Goal: Find specific page/section: Find specific page/section

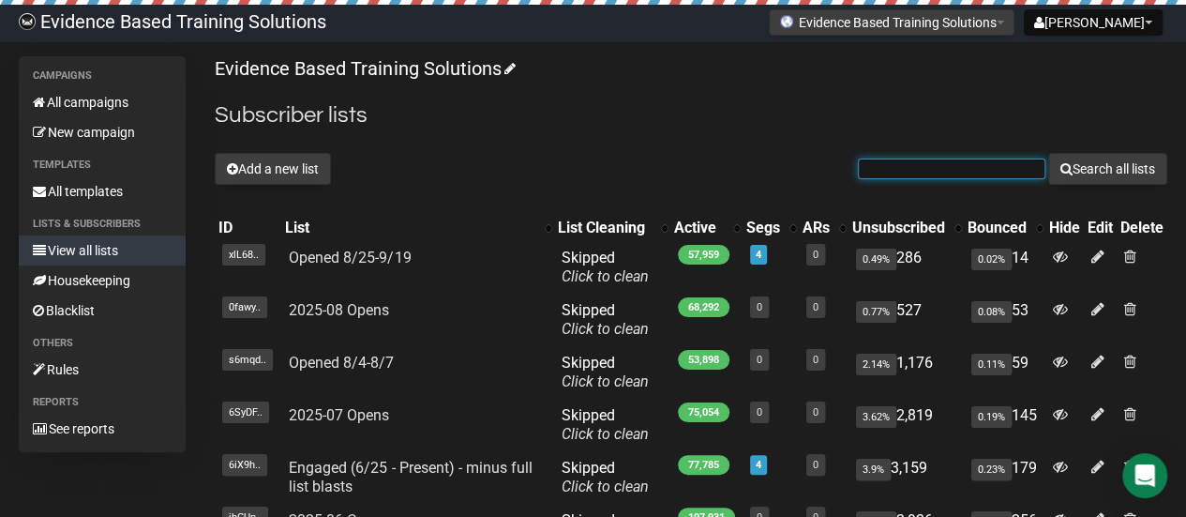
click at [970, 170] on input "text" at bounding box center [952, 169] width 188 height 21
paste input "andrew.p.caruso@gmail.com"
type input "andrew.p.caruso@gmail.com"
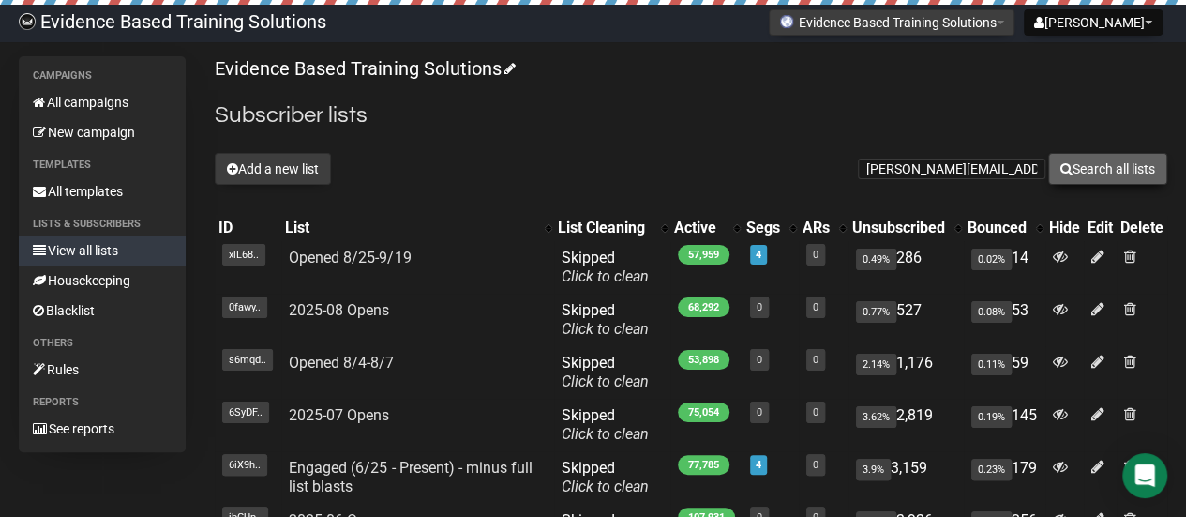
click at [1069, 171] on button "Search all lists" at bounding box center [1108, 169] width 119 height 32
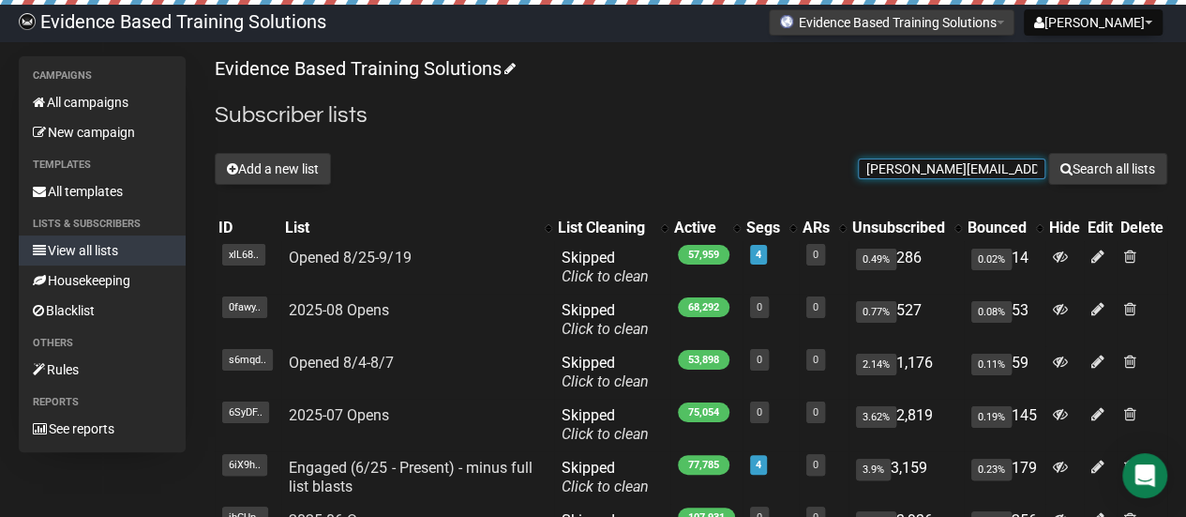
click at [1011, 172] on input "andrew.p.caruso@gmail.com" at bounding box center [952, 169] width 188 height 21
paste input "lmawcarr"
type input "[EMAIL_ADDRESS][DOMAIN_NAME]"
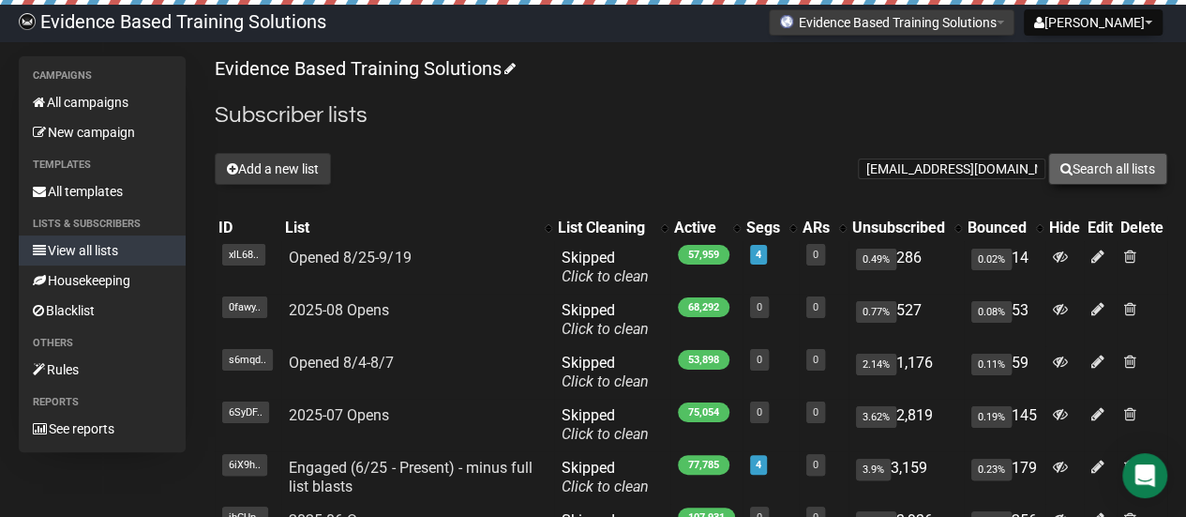
click at [1148, 169] on button "Search all lists" at bounding box center [1108, 169] width 119 height 32
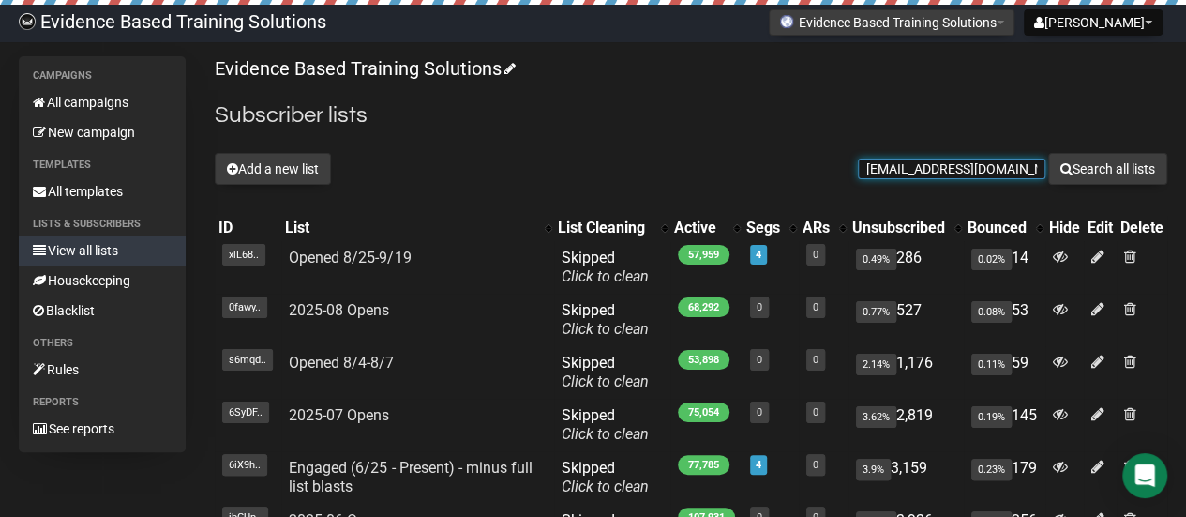
click at [921, 162] on input "[EMAIL_ADDRESS][DOMAIN_NAME]" at bounding box center [952, 169] width 188 height 21
click at [919, 164] on input "[EMAIL_ADDRESS][DOMAIN_NAME]" at bounding box center [952, 169] width 188 height 21
click at [919, 164] on input "almawcarr@gmail.com" at bounding box center [952, 169] width 188 height 21
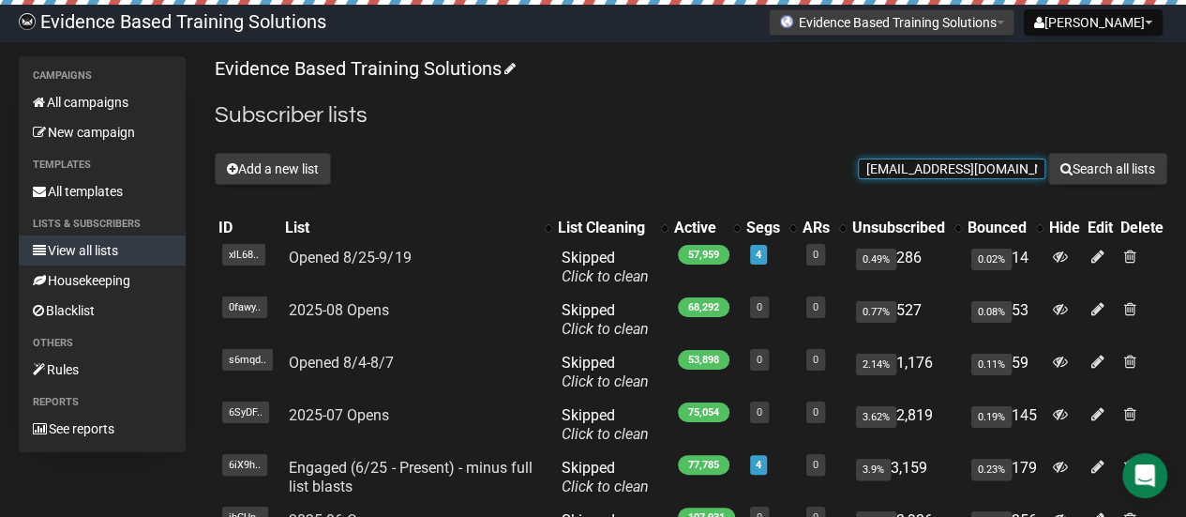
paste input "bove207"
type input "above207@gmail.com"
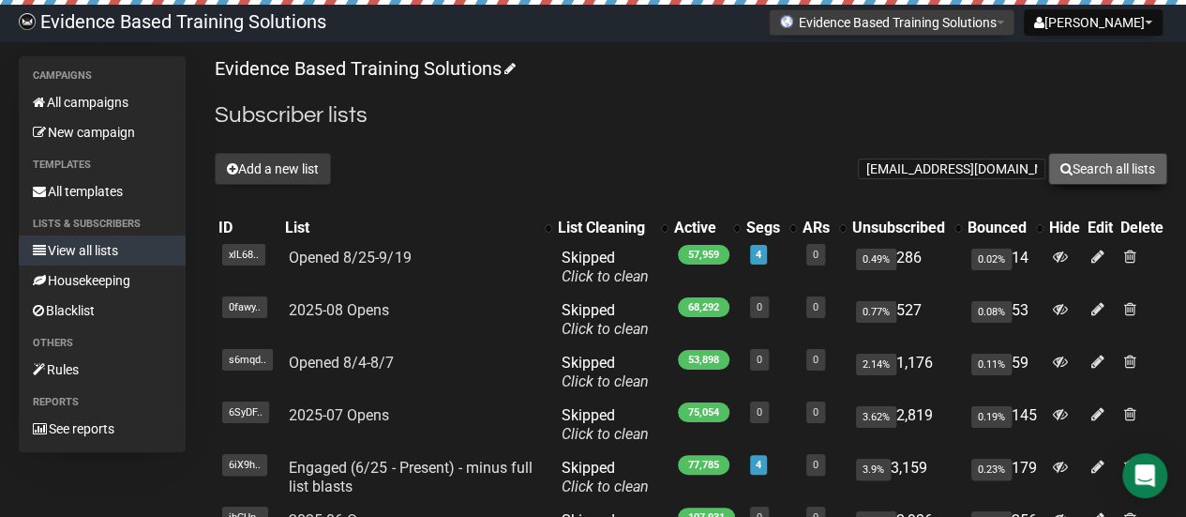
click at [1107, 177] on button "Search all lists" at bounding box center [1108, 169] width 119 height 32
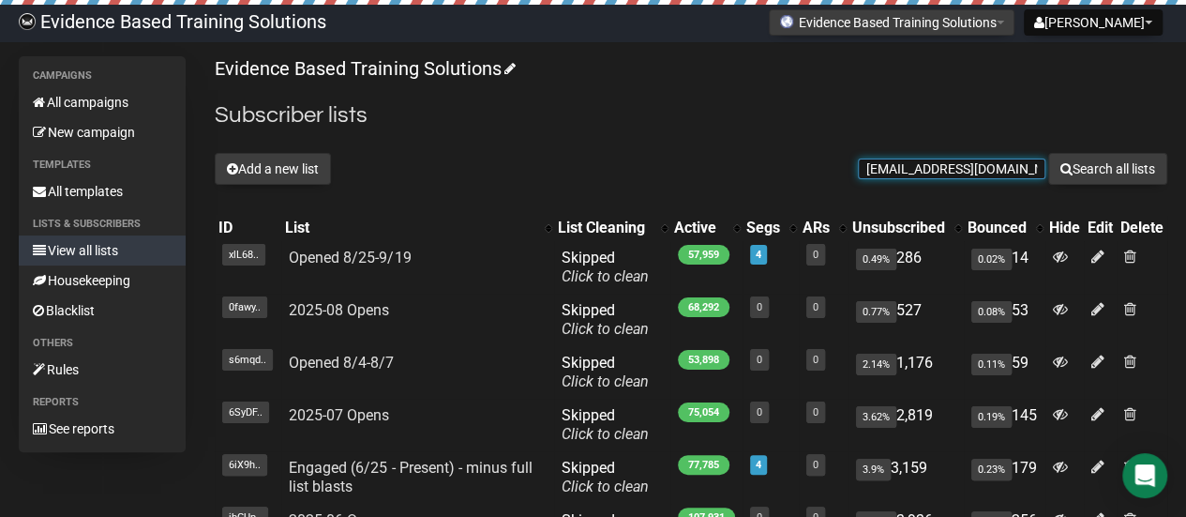
click at [930, 159] on input "above207@gmail.com" at bounding box center [952, 169] width 188 height 21
paste input "bybeaums"
type input "abbybeaums@gmail.com"
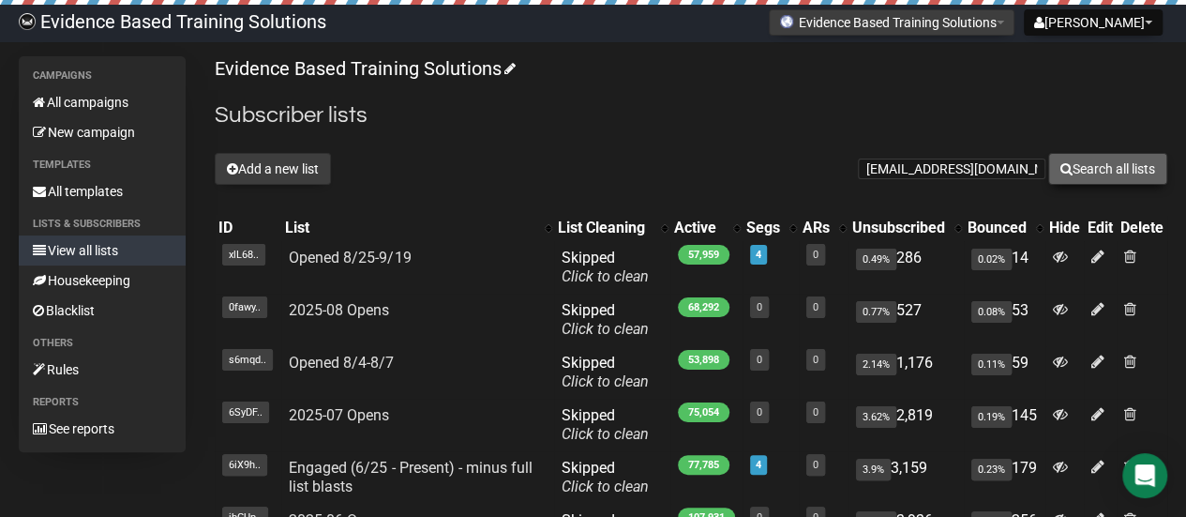
click at [1146, 166] on button "Search all lists" at bounding box center [1108, 169] width 119 height 32
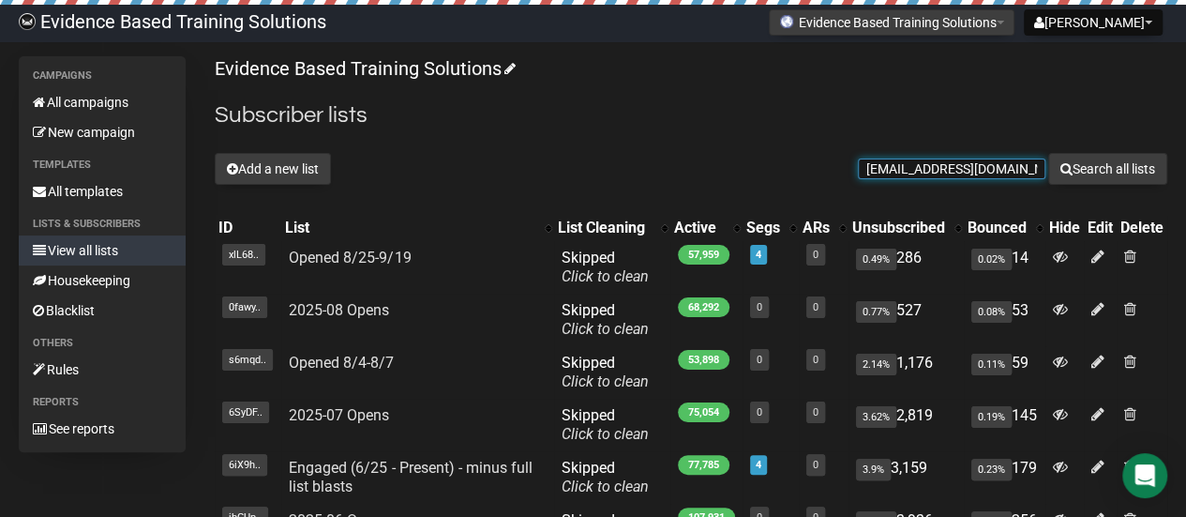
click at [973, 175] on input "[EMAIL_ADDRESS][DOMAIN_NAME]" at bounding box center [952, 169] width 188 height 21
paste input "liceayoob"
type input "[EMAIL_ADDRESS][DOMAIN_NAME]"
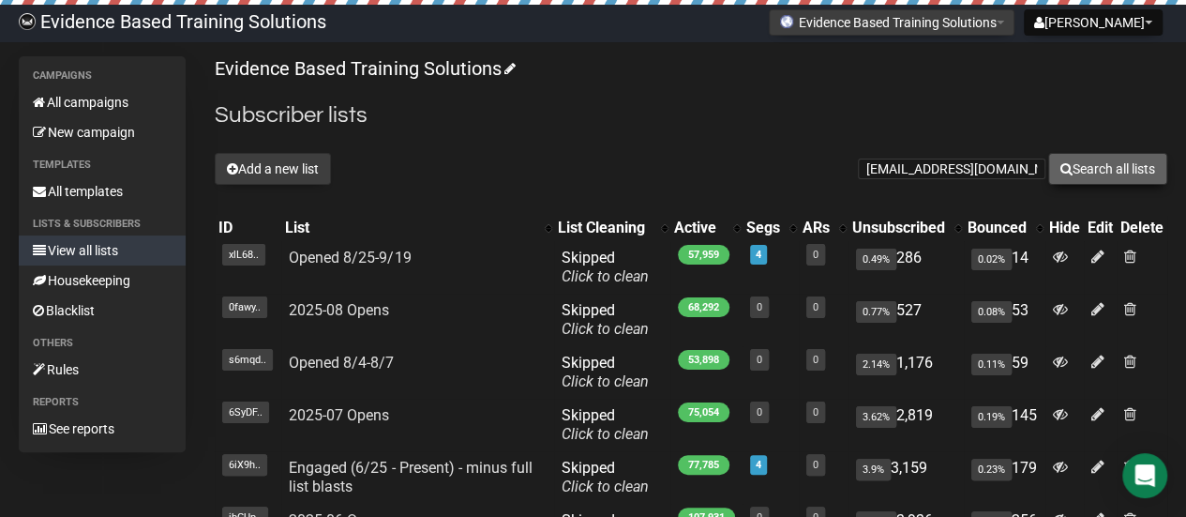
click at [1102, 166] on button "Search all lists" at bounding box center [1108, 169] width 119 height 32
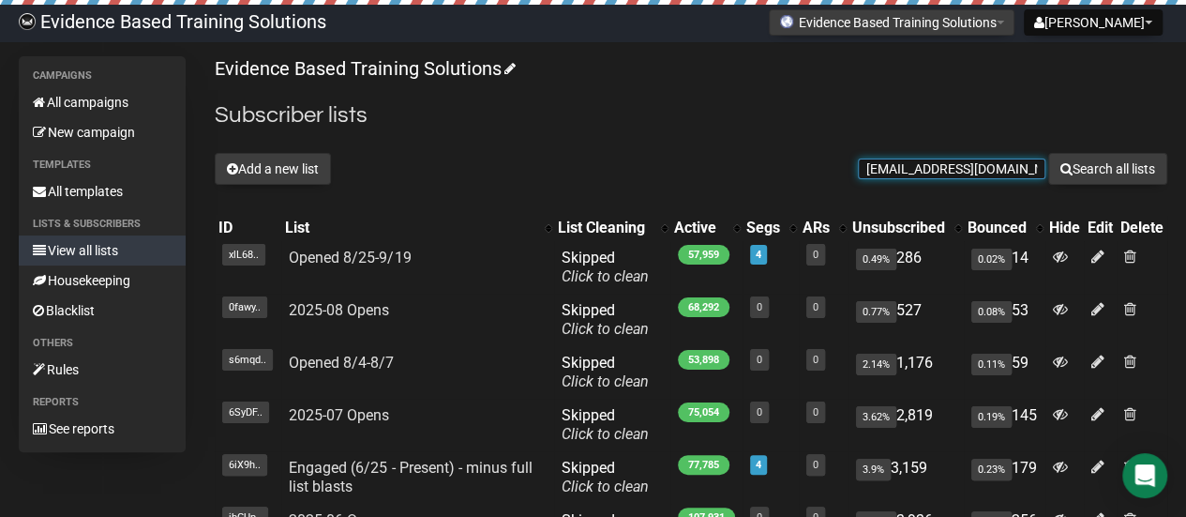
click at [967, 168] on input "aliceayoob@gmail.com" at bounding box center [952, 169] width 188 height 21
paste input "shley.ann.bair"
type input "ashley.ann.bair@gmail.com"
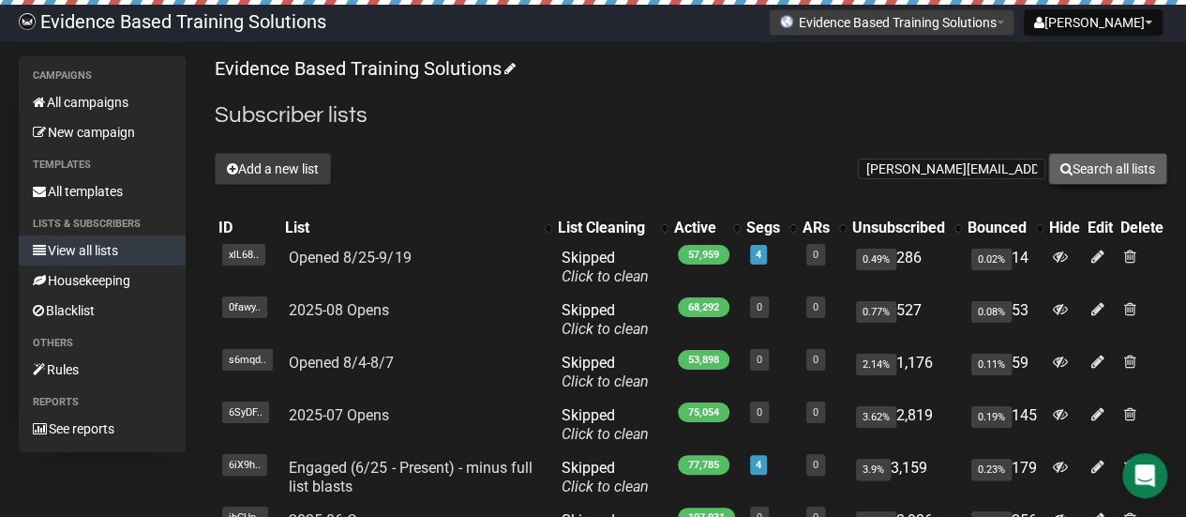
click at [1160, 168] on button "Search all lists" at bounding box center [1108, 169] width 119 height 32
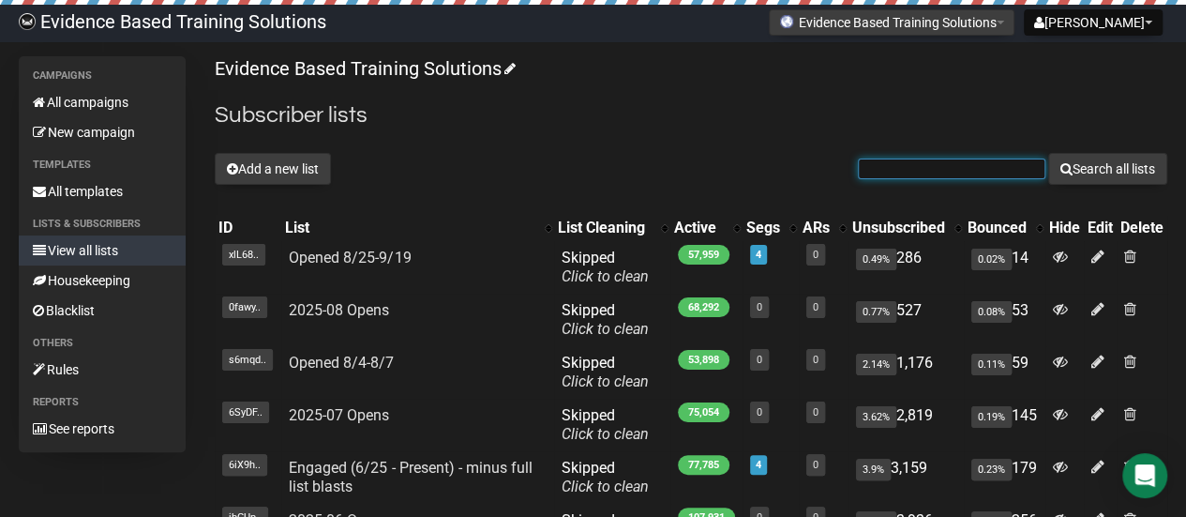
click at [975, 174] on input "text" at bounding box center [952, 169] width 188 height 21
paste input "[EMAIL_ADDRESS][DOMAIN_NAME]"
type input "[EMAIL_ADDRESS][DOMAIN_NAME]"
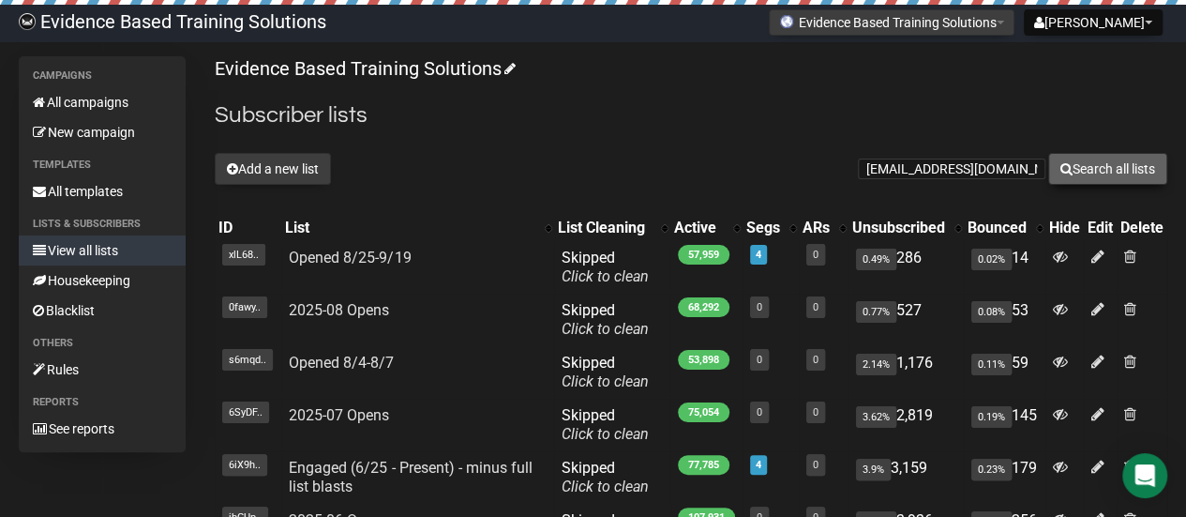
click at [1112, 176] on button "Search all lists" at bounding box center [1108, 169] width 119 height 32
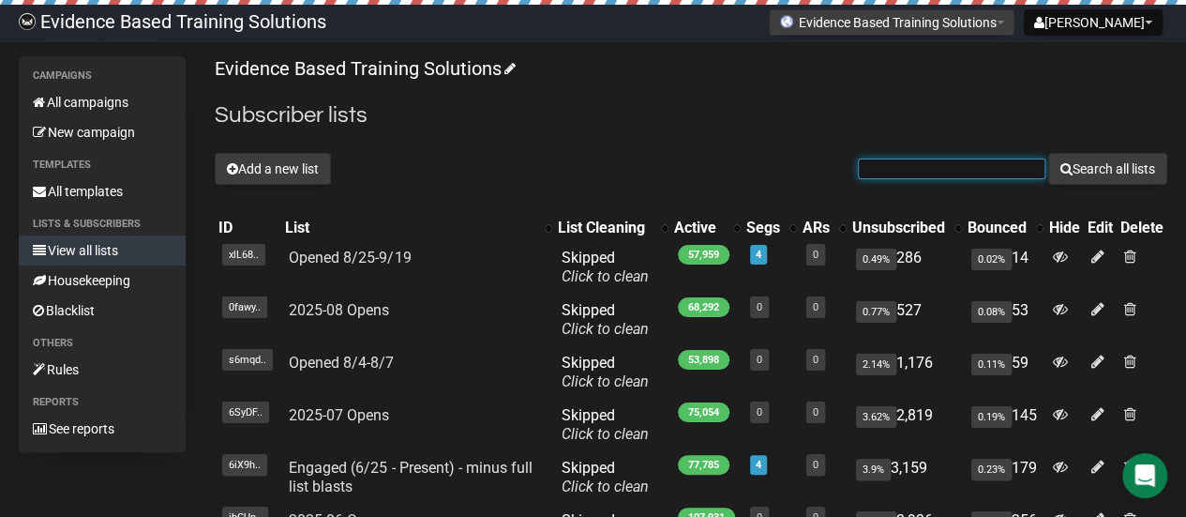
drag, startPoint x: 0, startPoint y: 0, endPoint x: 974, endPoint y: 157, distance: 987.0
click at [974, 157] on form "Search all lists" at bounding box center [1013, 169] width 310 height 32
paste input "ashleyagnew2013@gmail.com"
type input "ashleyagnew2013@gmail.com"
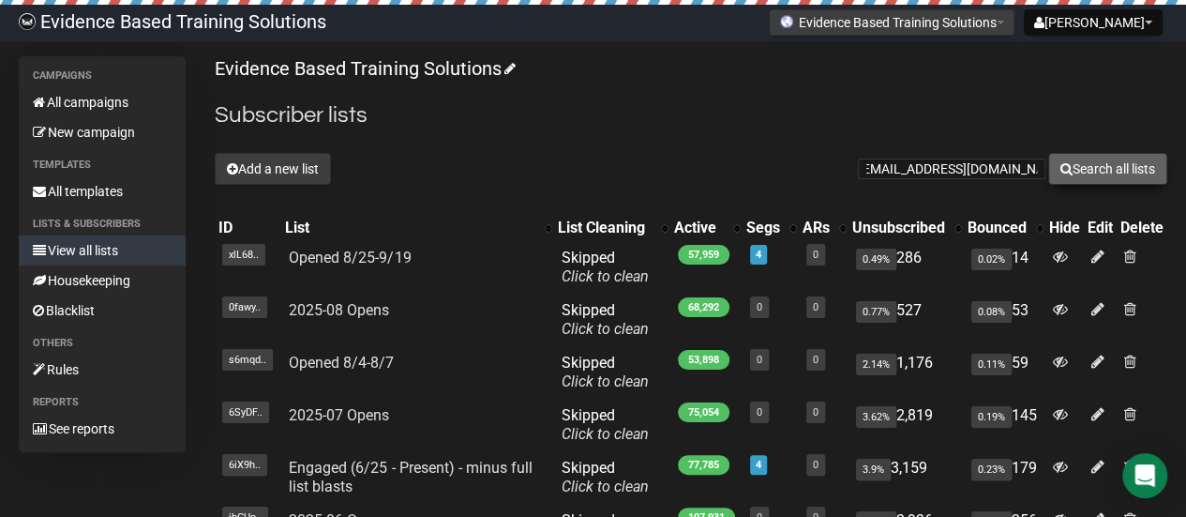
scroll to position [0, 0]
click at [1080, 160] on button "Search all lists" at bounding box center [1108, 169] width 119 height 32
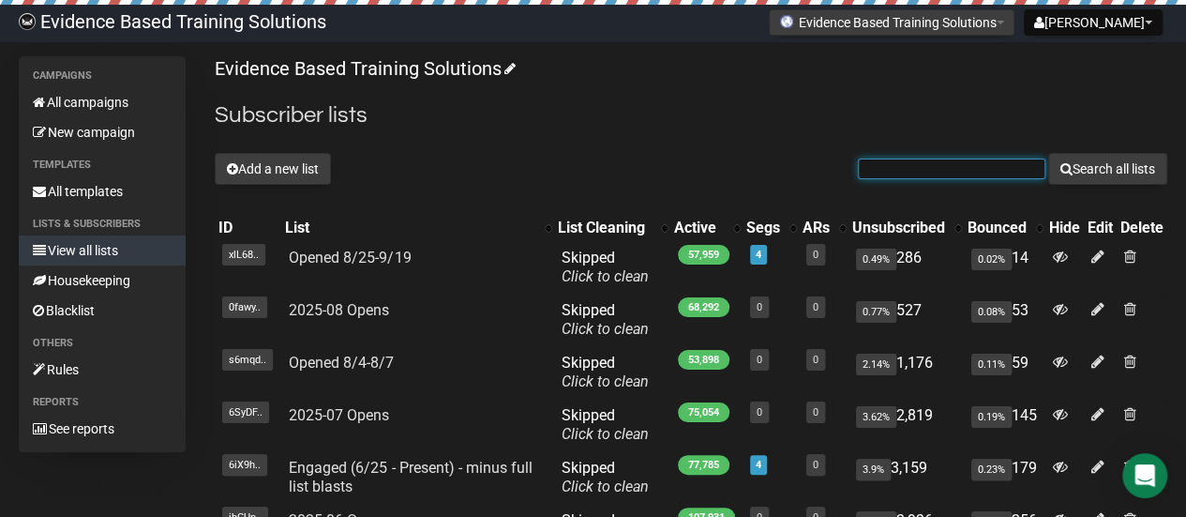
click at [926, 168] on input "text" at bounding box center [952, 169] width 188 height 21
paste input "albee.nicole@gmail.com"
type input "albee.nicole@gmail.com"
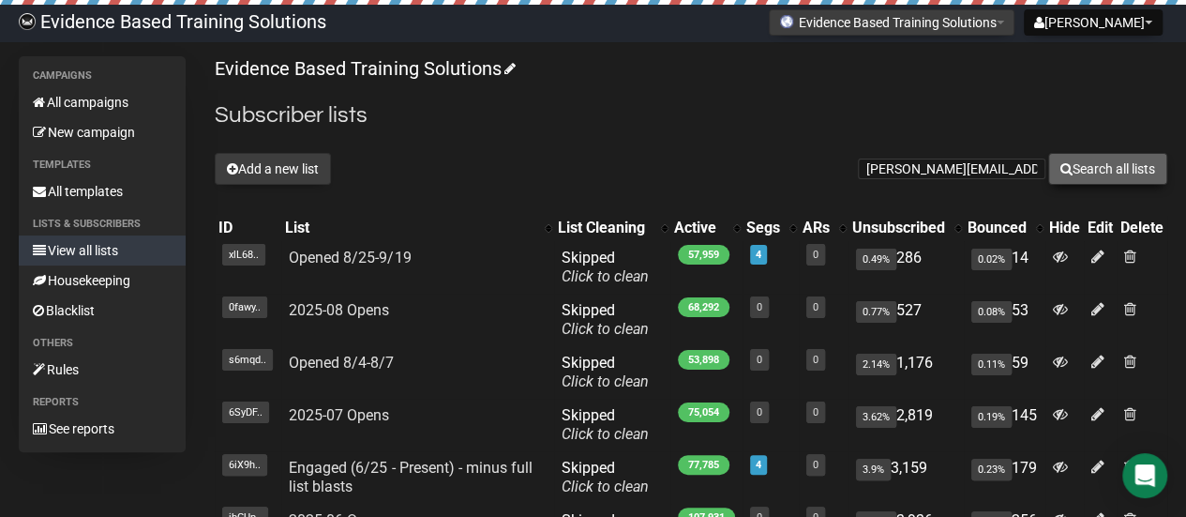
click at [1081, 153] on button "Search all lists" at bounding box center [1108, 169] width 119 height 32
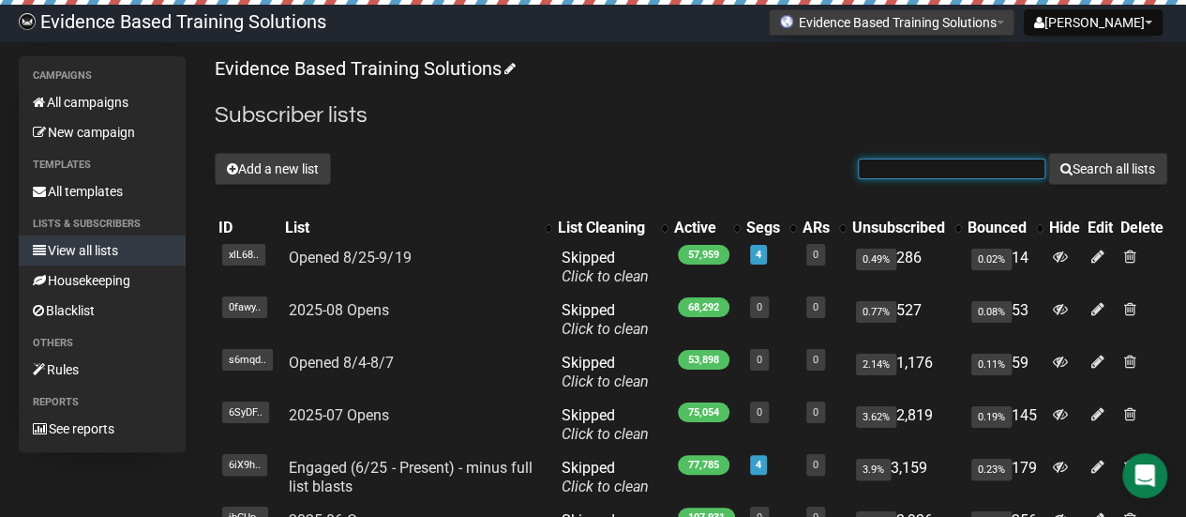
click at [966, 166] on input "text" at bounding box center [952, 169] width 188 height 21
paste input "[PERSON_NAME][EMAIL_ADDRESS][DOMAIN_NAME]"
type input "[PERSON_NAME][EMAIL_ADDRESS][DOMAIN_NAME]"
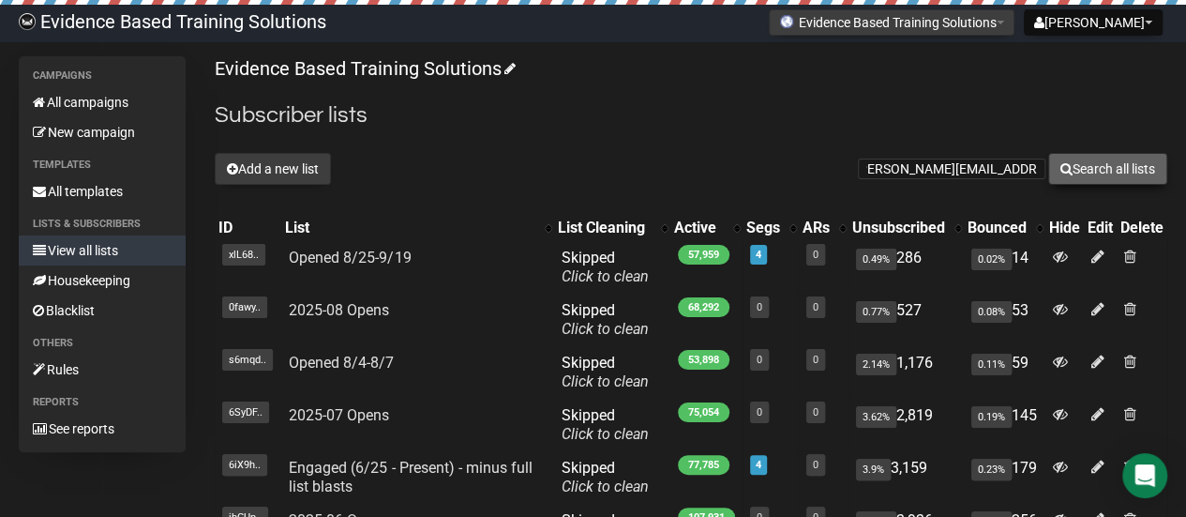
click at [1091, 179] on button "Search all lists" at bounding box center [1108, 169] width 119 height 32
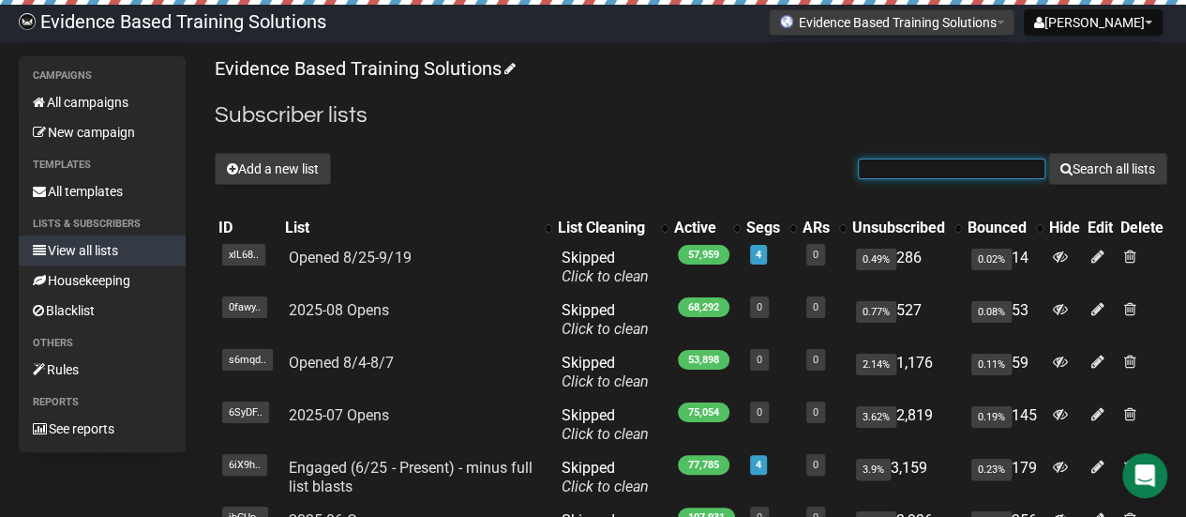
click at [936, 159] on input "text" at bounding box center [952, 169] width 188 height 21
paste input "audreylipschutz1@gmail.com"
type input "audreylipschutz1@gmail.com"
click at [1049, 153] on button "Search all lists" at bounding box center [1108, 169] width 119 height 32
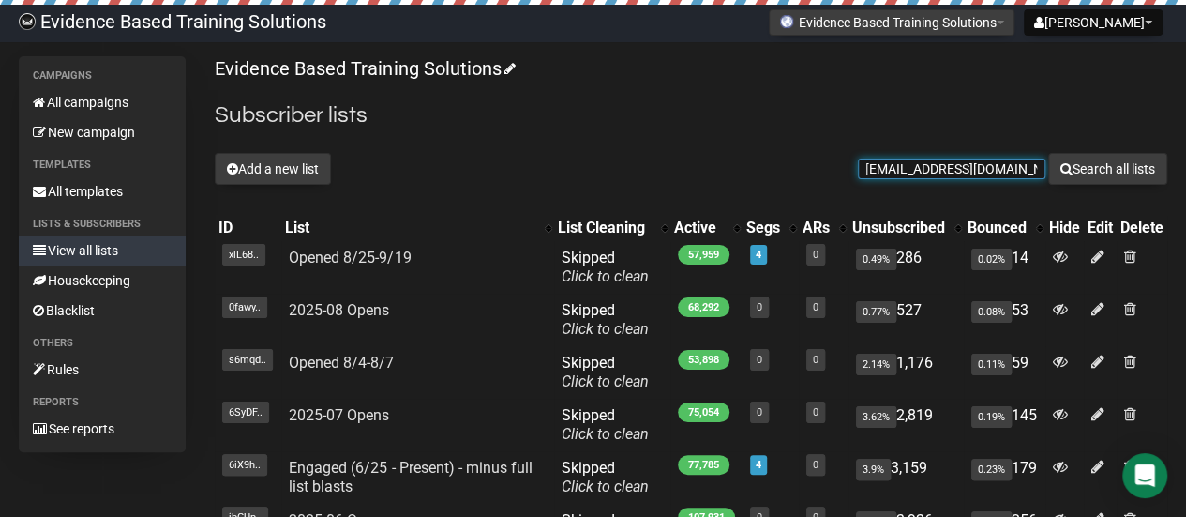
scroll to position [0, 0]
click at [973, 170] on input "text" at bounding box center [952, 169] width 188 height 21
paste input "[PERSON_NAME][EMAIL_ADDRESS][DOMAIN_NAME]"
type input "[PERSON_NAME][EMAIL_ADDRESS][DOMAIN_NAME]"
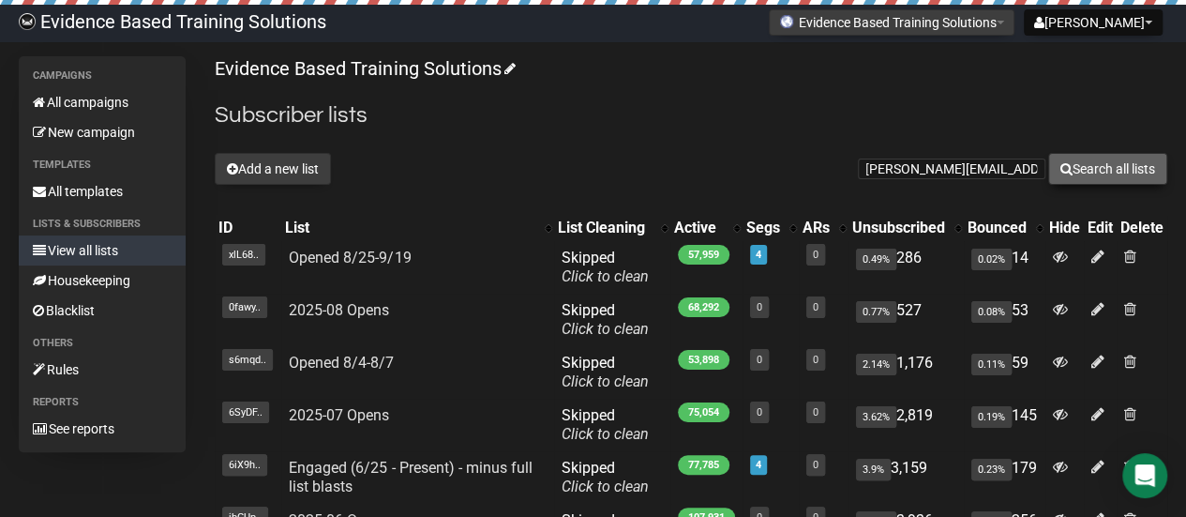
click at [1121, 173] on button "Search all lists" at bounding box center [1108, 169] width 119 height 32
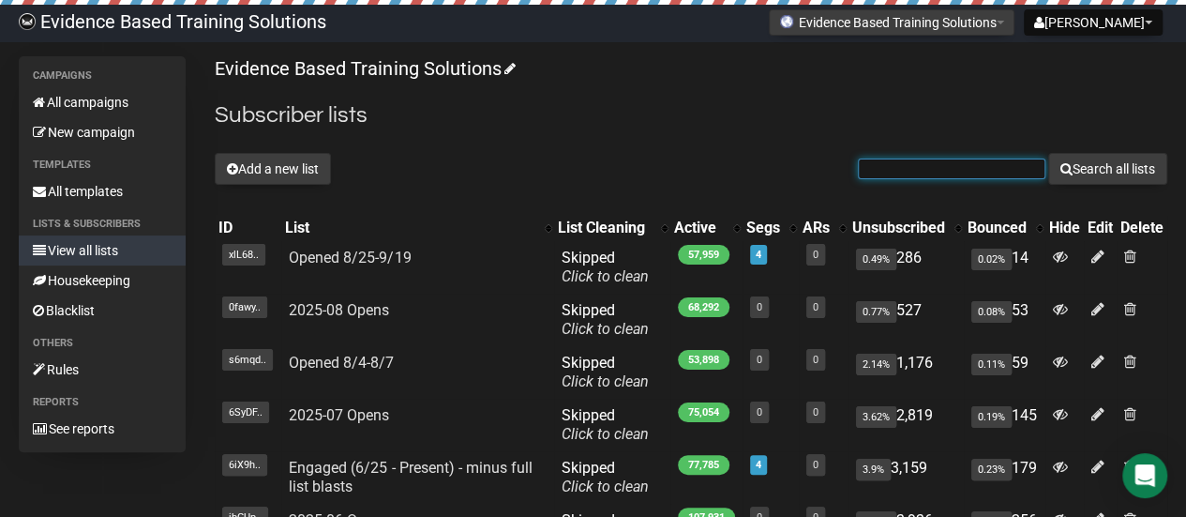
click at [973, 171] on input "text" at bounding box center [952, 169] width 188 height 21
paste input "april0801@att.net"
type input "april0801@att.net"
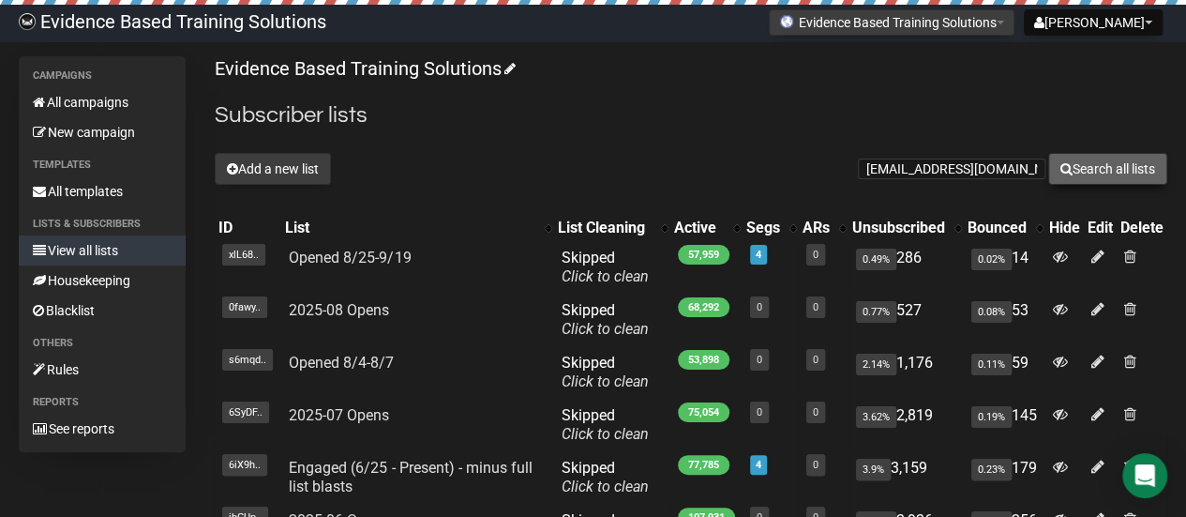
click at [1112, 166] on button "Search all lists" at bounding box center [1108, 169] width 119 height 32
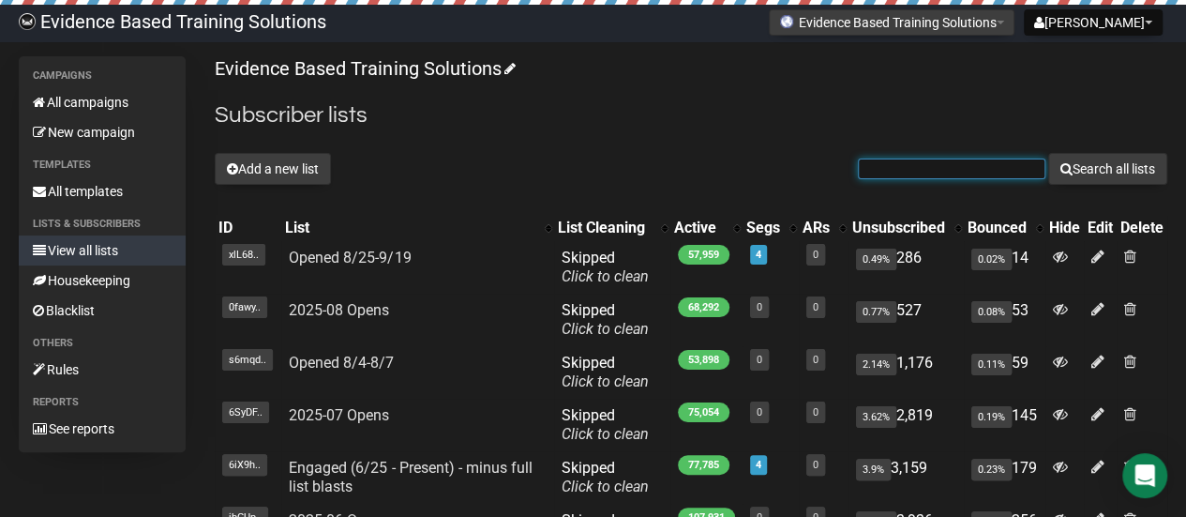
click at [947, 162] on input "text" at bounding box center [952, 169] width 188 height 21
paste input "[EMAIL_ADDRESS][DOMAIN_NAME]"
type input "[EMAIL_ADDRESS][DOMAIN_NAME]"
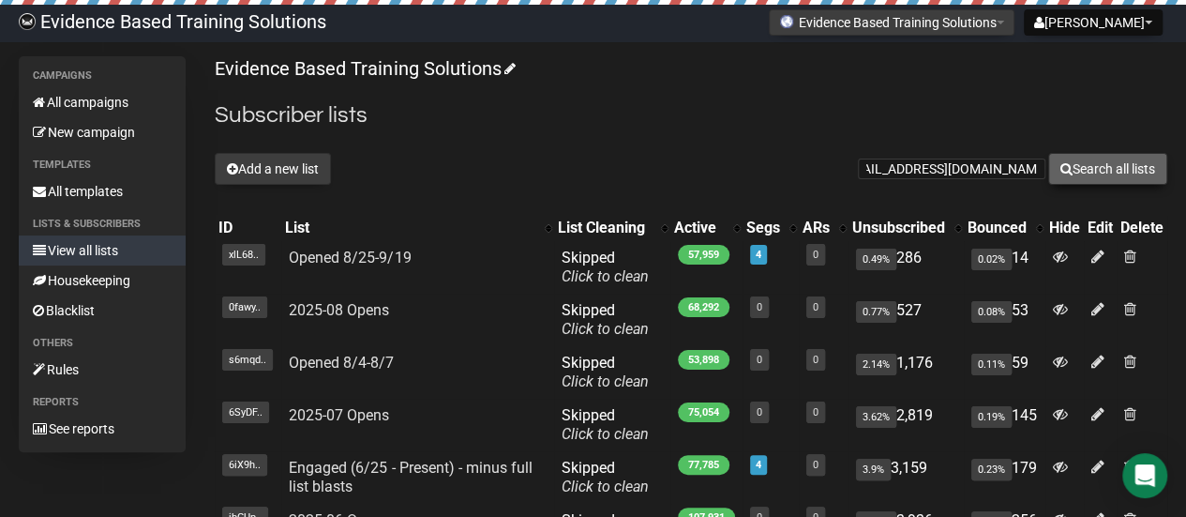
click at [1110, 160] on button "Search all lists" at bounding box center [1108, 169] width 119 height 32
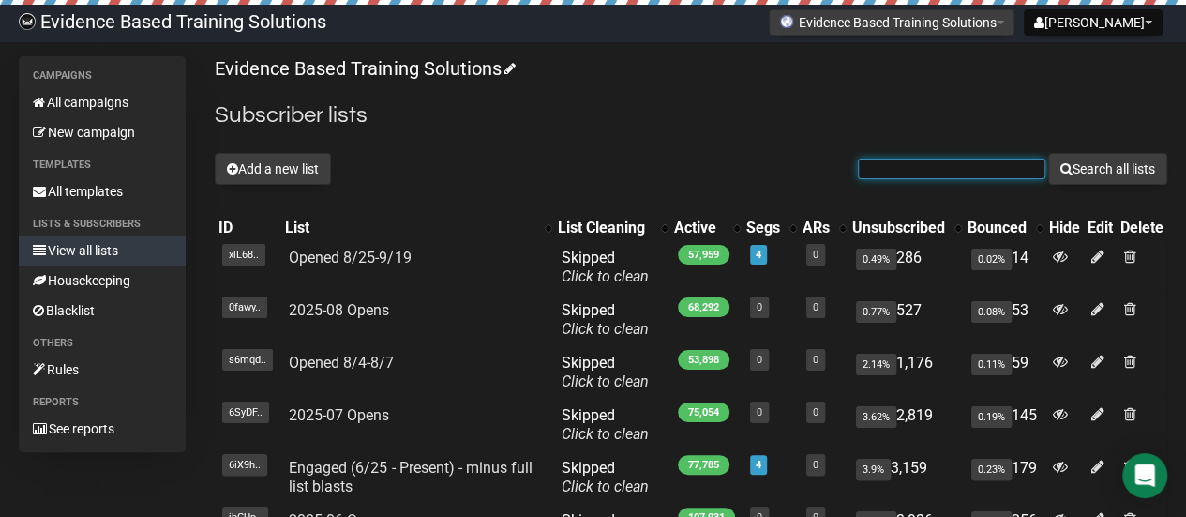
click at [934, 166] on input "text" at bounding box center [952, 169] width 188 height 21
paste input "acyr0519@gmail.com"
type input "acyr0519@gmail.com"
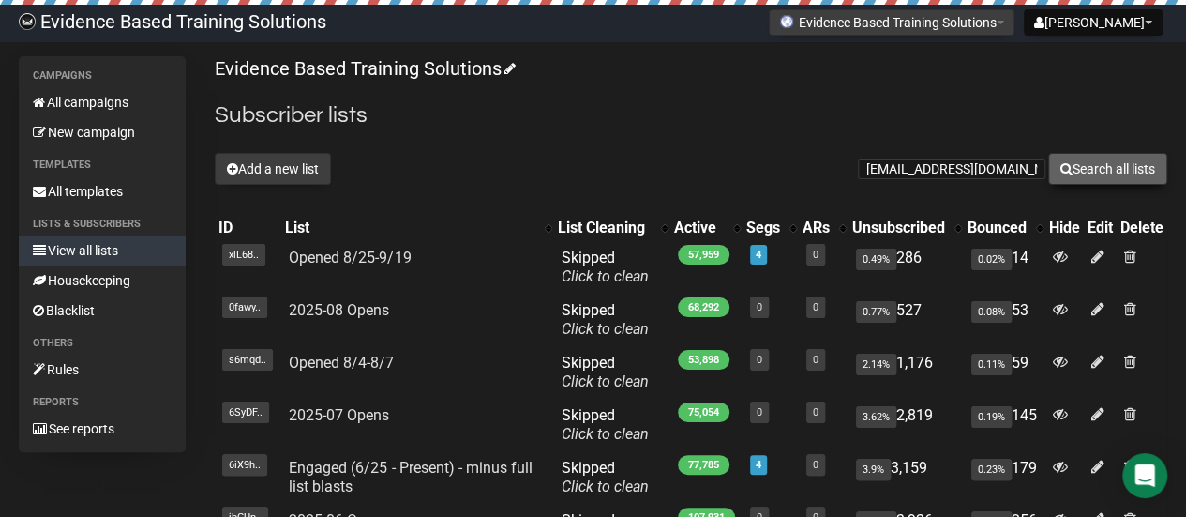
click at [1071, 172] on button "Search all lists" at bounding box center [1108, 169] width 119 height 32
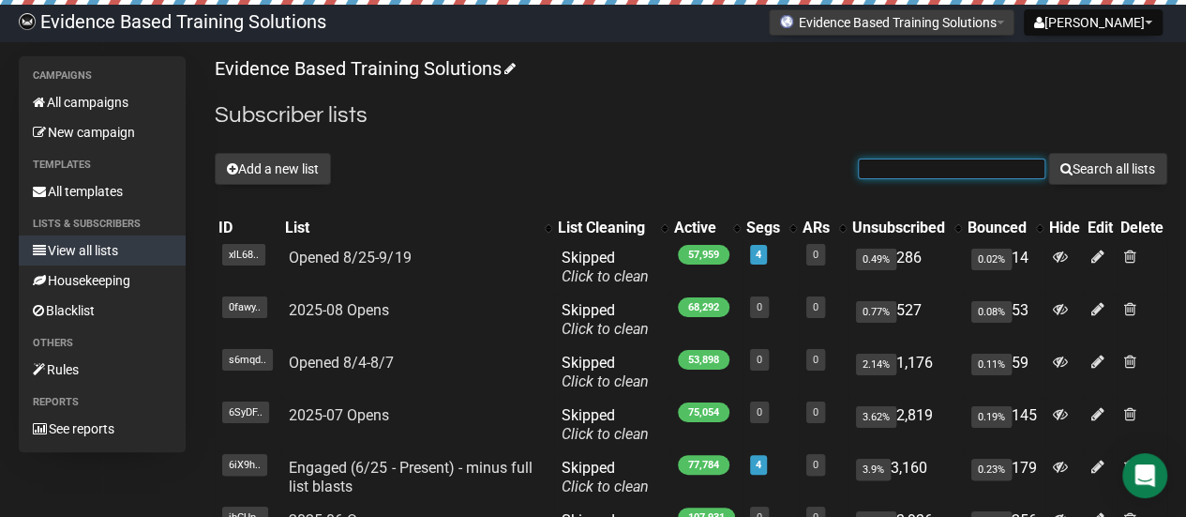
click at [966, 169] on input "text" at bounding box center [952, 169] width 188 height 21
paste input "[EMAIL_ADDRESS][DOMAIN_NAME]"
type input "[EMAIL_ADDRESS][DOMAIN_NAME]"
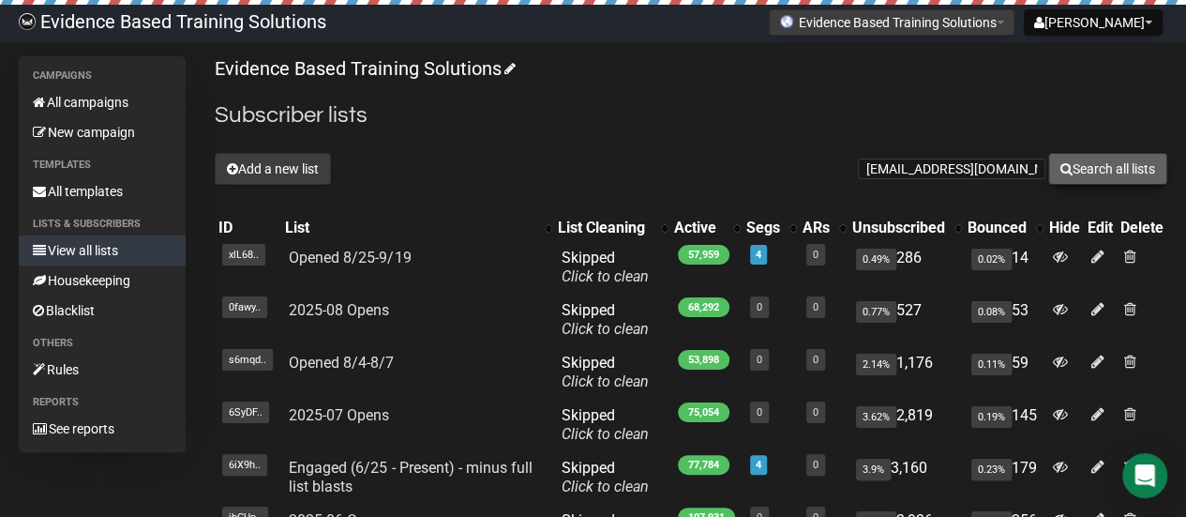
click at [1094, 173] on button "Search all lists" at bounding box center [1108, 169] width 119 height 32
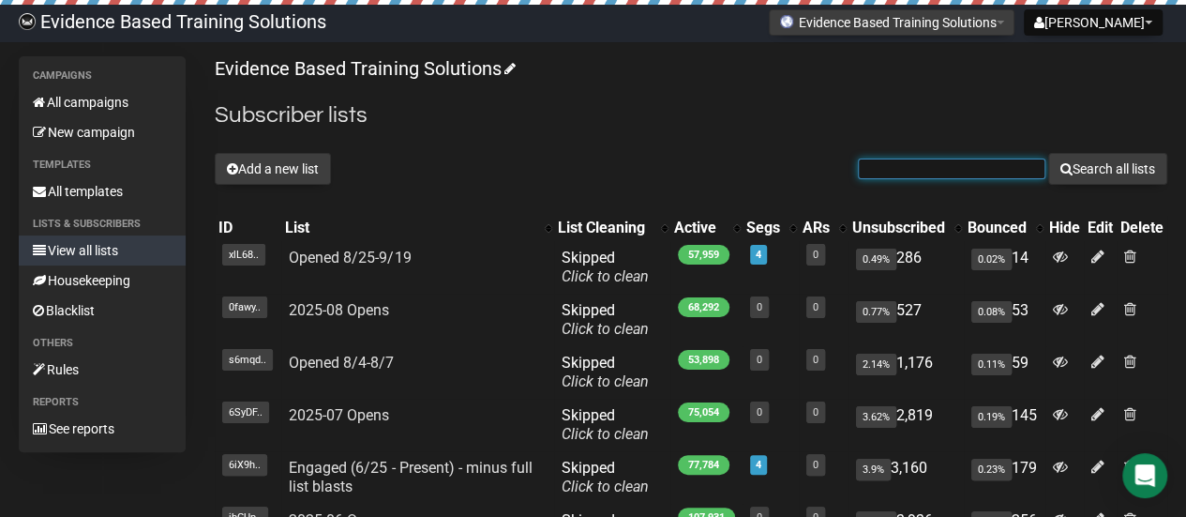
click at [925, 172] on input "text" at bounding box center [952, 169] width 188 height 21
paste input "[EMAIL_ADDRESS][DOMAIN_NAME]"
type input "[EMAIL_ADDRESS][DOMAIN_NAME]"
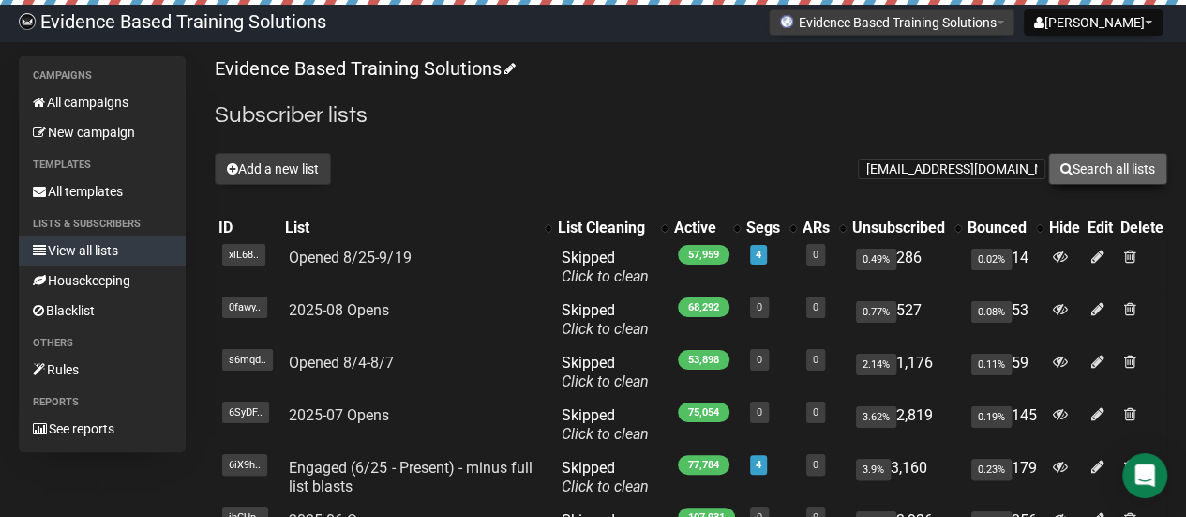
click at [1106, 174] on button "Search all lists" at bounding box center [1108, 169] width 119 height 32
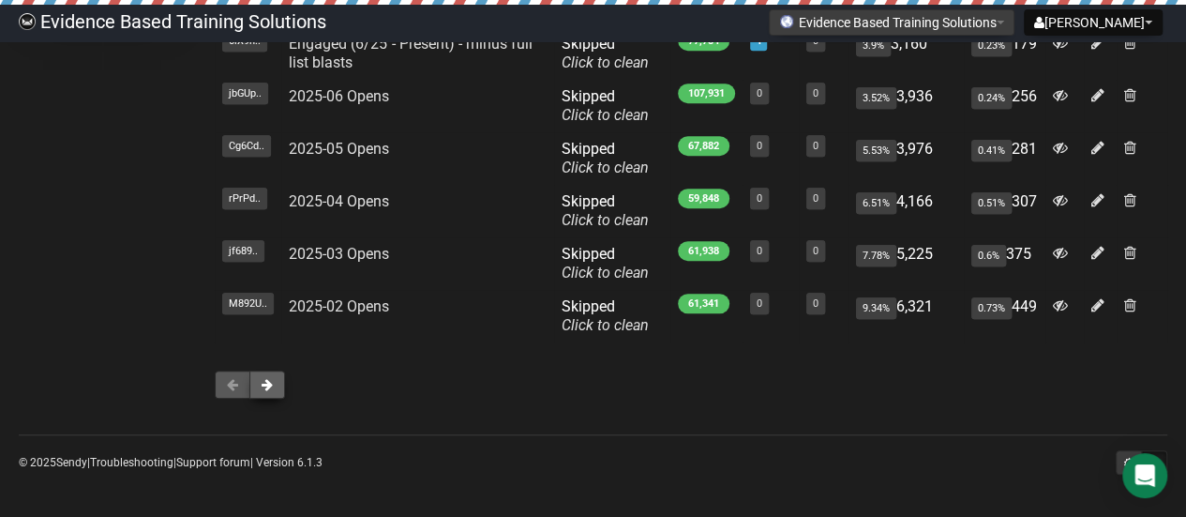
click at [282, 386] on button at bounding box center [267, 384] width 36 height 28
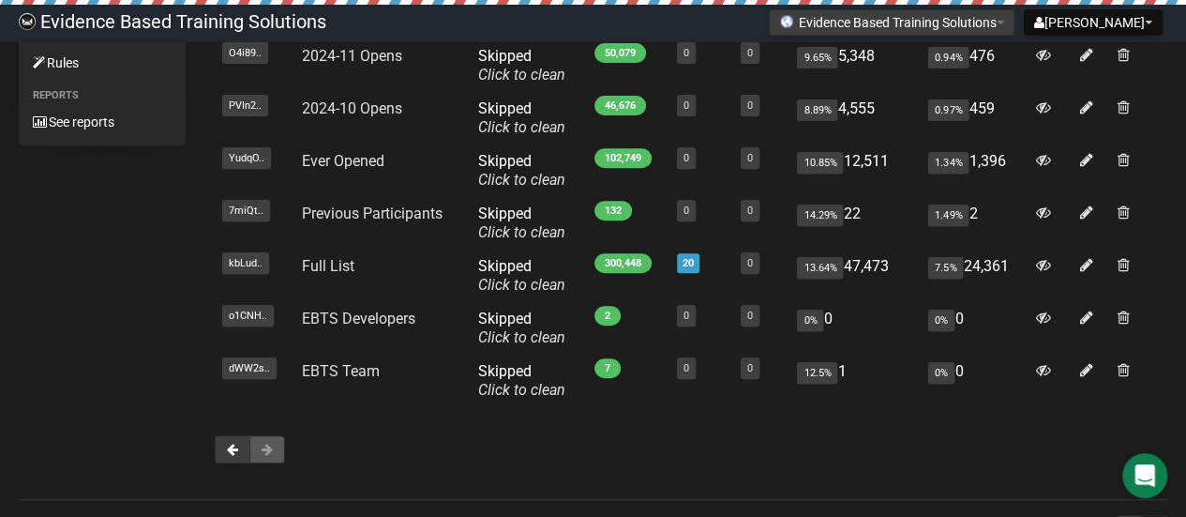
scroll to position [278, 0]
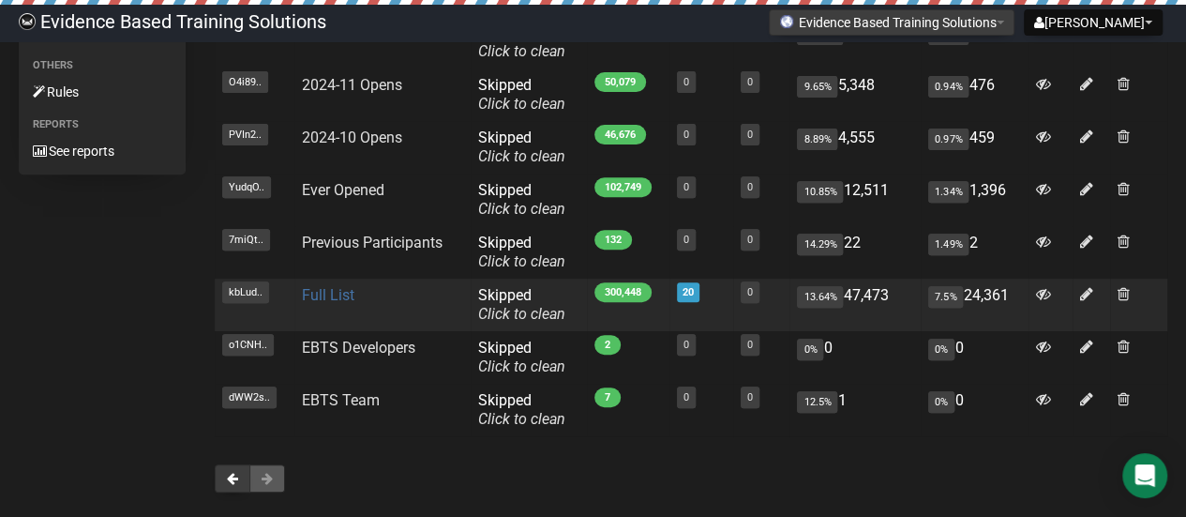
click at [327, 295] on link "Full List" at bounding box center [328, 295] width 53 height 18
click at [1084, 294] on icon at bounding box center [1086, 294] width 13 height 16
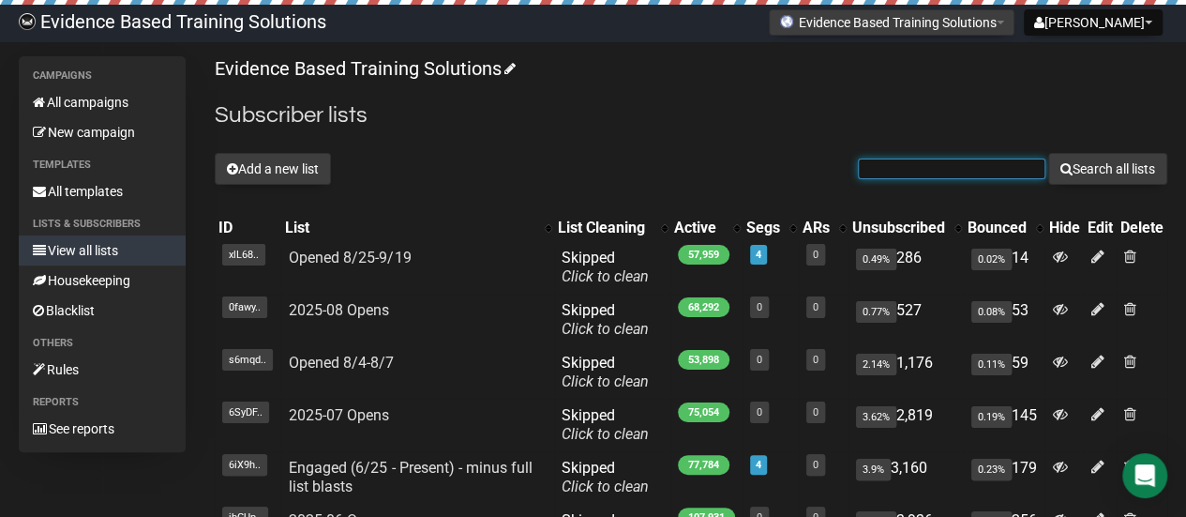
click at [937, 168] on input "text" at bounding box center [952, 169] width 188 height 21
paste input "[EMAIL_ADDRESS][DOMAIN_NAME]"
type input "[EMAIL_ADDRESS][DOMAIN_NAME]"
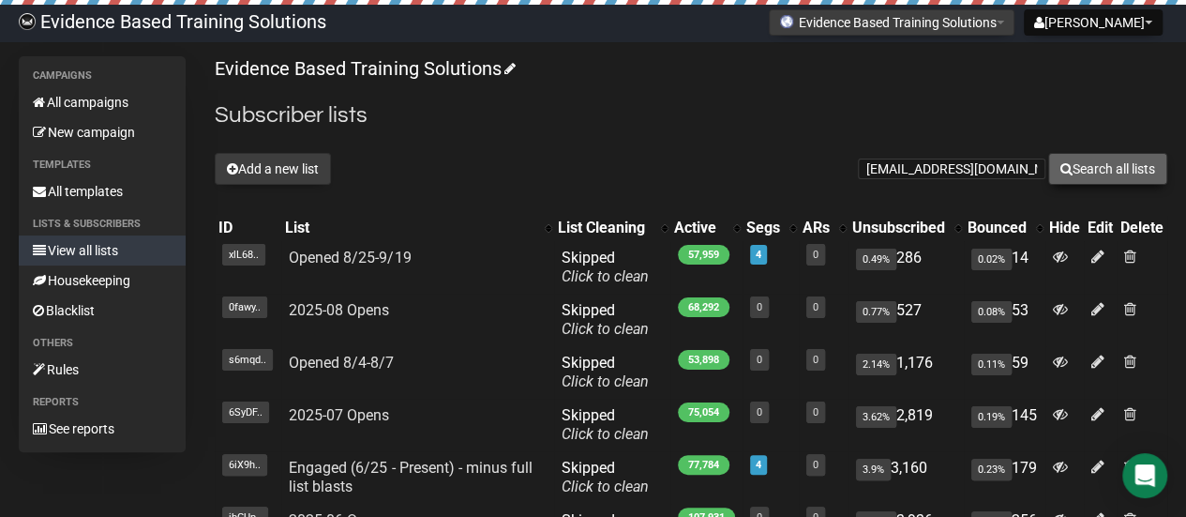
click at [1114, 179] on button "Search all lists" at bounding box center [1108, 169] width 119 height 32
